Goal: Browse casually

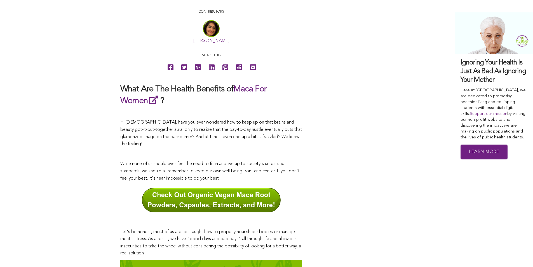
scroll to position [117, 0]
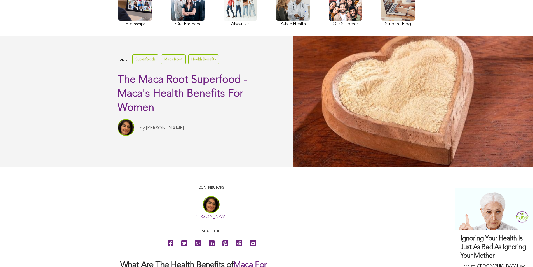
click at [171, 17] on link at bounding box center [188, 7] width 34 height 41
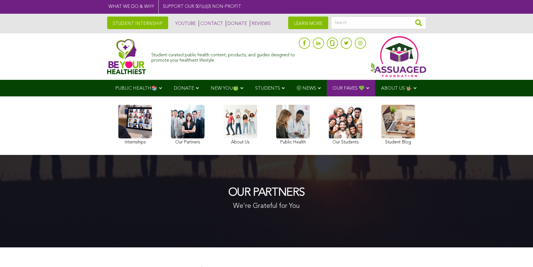
click at [107, 57] on img at bounding box center [126, 57] width 39 height 36
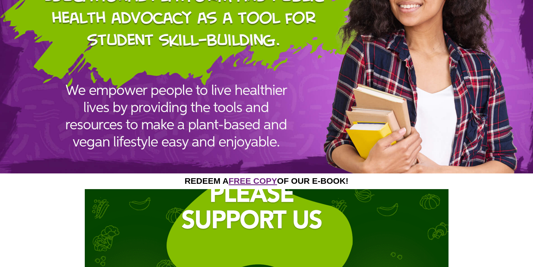
scroll to position [745, 0]
